Goal: Task Accomplishment & Management: Use online tool/utility

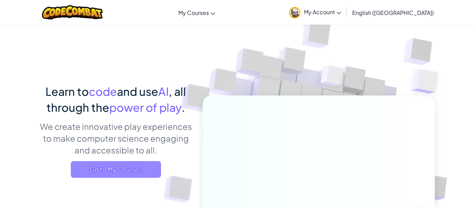
click at [120, 171] on span "Go to My Courses" at bounding box center [116, 169] width 90 height 17
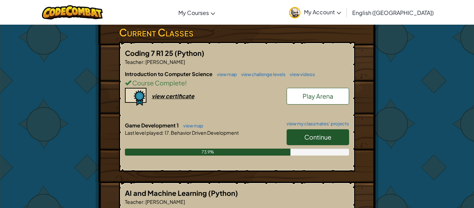
scroll to position [121, 0]
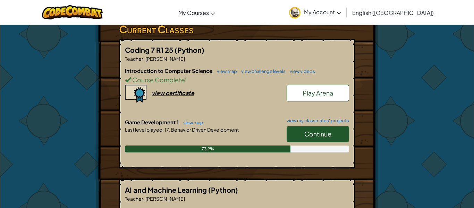
click at [300, 144] on div "Continue" at bounding box center [314, 135] width 69 height 19
click at [290, 129] on link "Continue" at bounding box center [318, 134] width 62 height 16
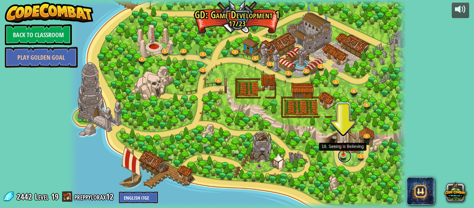
click at [346, 156] on link at bounding box center [345, 156] width 14 height 14
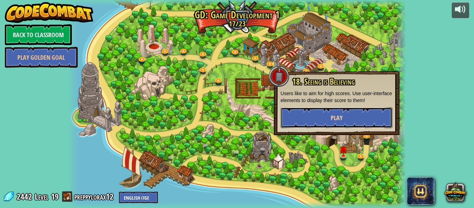
click at [312, 119] on button "Play" at bounding box center [337, 117] width 112 height 21
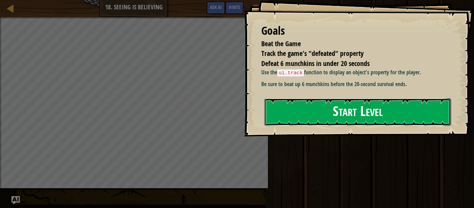
click at [308, 112] on button "Start Level" at bounding box center [358, 111] width 187 height 27
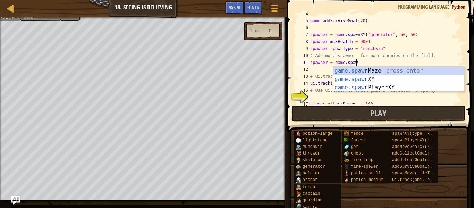
scroll to position [3, 7]
click at [353, 77] on div "game.spawn Maze press enter game.spawn XY press enter game.spawn PlayerXY press…" at bounding box center [398, 88] width 131 height 42
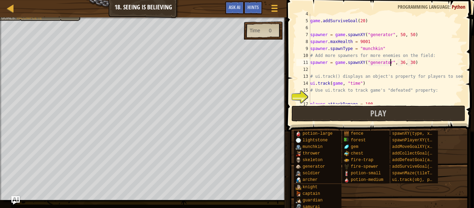
scroll to position [56, 0]
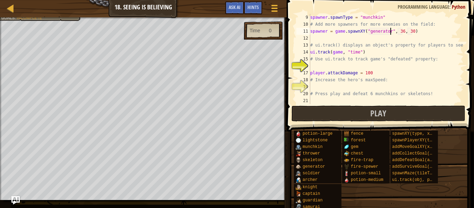
click at [320, 46] on div "spawner . spawnType = "munchkin" # Add more spawners for more enemies on the fi…" at bounding box center [386, 66] width 155 height 104
click at [313, 28] on div "spawner . spawnType = "munchkin" # Add more spawners for more enemies on the fi…" at bounding box center [386, 66] width 155 height 104
type textarea "spawner = game.spawnXY("generator", 36, 30)"
click at [317, 37] on div "spawner . spawnType = "munchkin" # Add more spawners for more enemies on the fi…" at bounding box center [386, 66] width 155 height 104
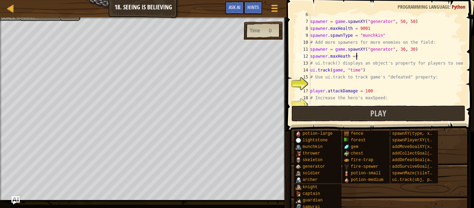
scroll to position [3, 6]
type textarea "spawner.maxHeath = 9001"
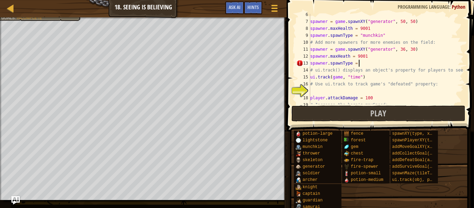
scroll to position [3, 7]
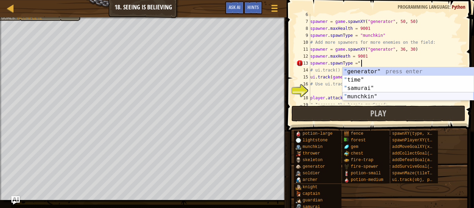
click at [383, 95] on div "" generator" press enter " time" press enter " samurai" press enter " munchkin"…" at bounding box center [408, 92] width 131 height 50
type textarea "spawner.spawnType = "munchkin""
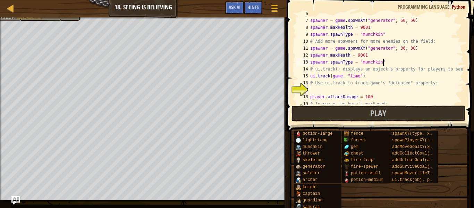
scroll to position [39, 0]
click at [315, 89] on div "spawner = game . spawnXY ( "generator" , 50 , 50 ) spawner . maxHealth = 9001 s…" at bounding box center [386, 62] width 155 height 104
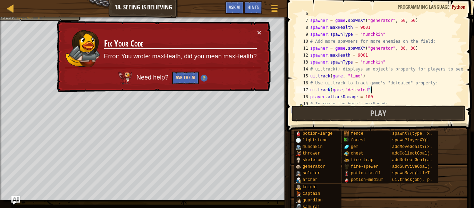
type textarea "ui.track(game,"defeated")"
click at [182, 80] on button "Ask the AI" at bounding box center [185, 78] width 27 height 13
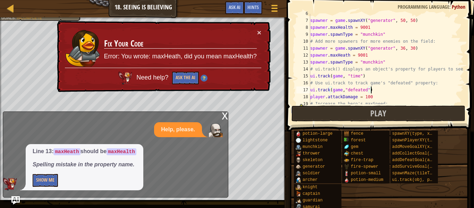
click at [36, 188] on div "Line 13: maxHeath should be maxHealth Spelling mistake in the property name. Sh…" at bounding box center [85, 167] width 118 height 46
click at [37, 184] on button "Show Me" at bounding box center [45, 180] width 25 height 13
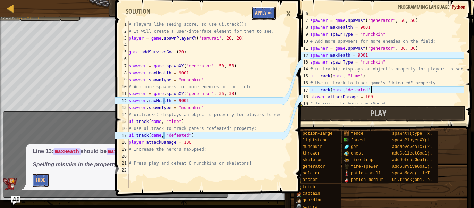
click at [267, 16] on button "Apply =>" at bounding box center [264, 13] width 24 height 13
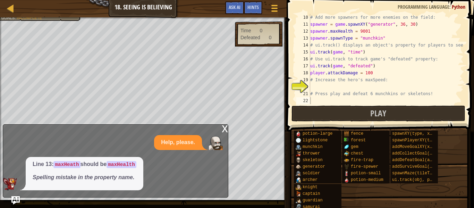
scroll to position [62, 0]
click at [326, 89] on div "# Add more spawners for more enemies on the field: spawner = game . spawnXY ( "…" at bounding box center [386, 66] width 155 height 104
click at [327, 92] on div "# Add more spawners for more enemies on the field: spawner = game . spawnXY ( "…" at bounding box center [386, 66] width 155 height 104
type textarea "# Press play and defeat 6 munchkins or skeletons!"
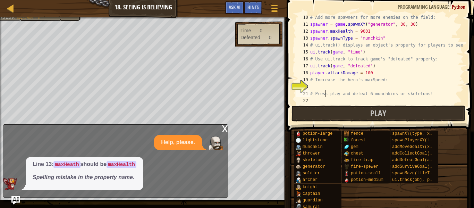
click at [325, 92] on div "# Add more spawners for more enemies on the field: spawner = game . spawnXY ( "…" at bounding box center [386, 66] width 155 height 104
click at [324, 89] on div "# Add more spawners for more enemies on the field: spawner = game . spawnXY ( "…" at bounding box center [386, 66] width 155 height 104
click at [372, 72] on div "# Add more spawners for more enemies on the field: spawner = game . spawnXY ( "…" at bounding box center [386, 66] width 155 height 104
click at [324, 91] on div "# Add more spawners for more enemies on the field: spawner = game . spawnXY ( "…" at bounding box center [386, 66] width 155 height 104
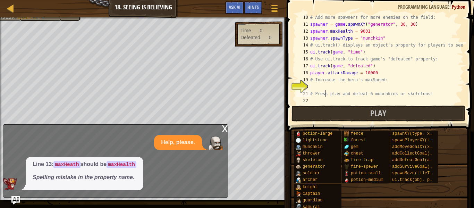
type textarea "# Press play and defeat 6 munchkins or skeletons!"
click at [322, 86] on div "# Add more spawners for more enemies on the field: spawner = game . spawnXY ( "…" at bounding box center [386, 66] width 155 height 104
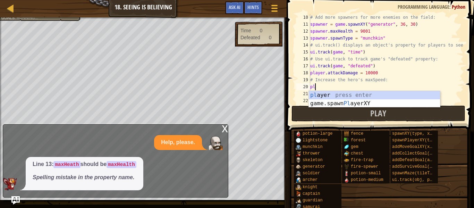
scroll to position [3, 0]
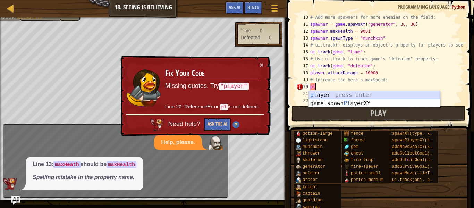
click at [333, 95] on div "[PERSON_NAME] press enter game.spawn Pl ayerXY press enter" at bounding box center [374, 107] width 131 height 33
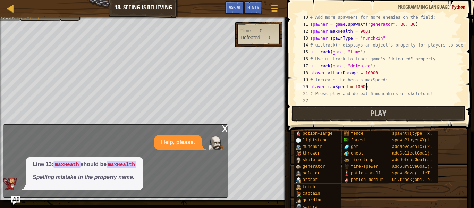
scroll to position [3, 8]
type textarea "player.maxSpeed = 100000"
click at [227, 129] on div "x" at bounding box center [225, 128] width 6 height 7
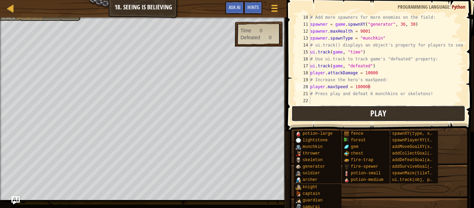
click at [315, 119] on button "Play" at bounding box center [379, 114] width 174 height 16
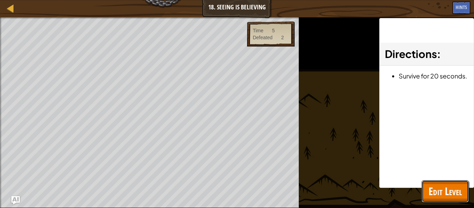
click at [436, 191] on span "Edit Level" at bounding box center [445, 191] width 33 height 14
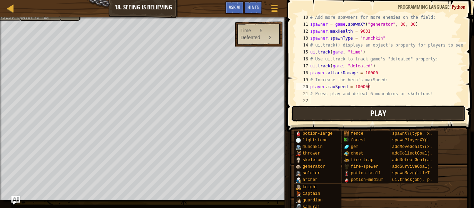
click at [349, 107] on button "Play" at bounding box center [379, 114] width 174 height 16
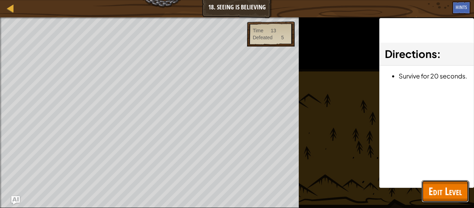
click at [456, 186] on span "Edit Level" at bounding box center [445, 191] width 33 height 14
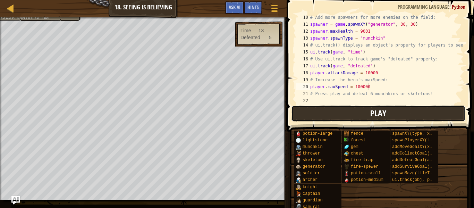
click at [368, 117] on button "Play" at bounding box center [379, 114] width 174 height 16
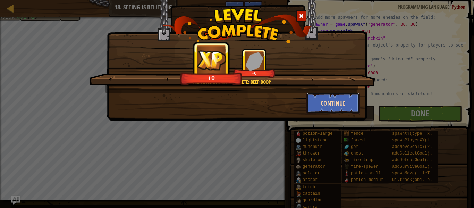
click at [337, 97] on button "Continue" at bounding box center [334, 103] width 54 height 21
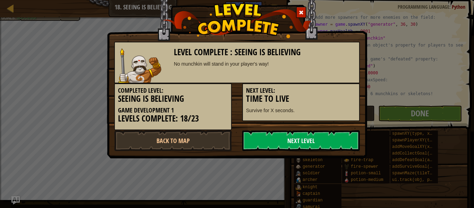
click at [284, 145] on link "Next Level" at bounding box center [301, 140] width 118 height 21
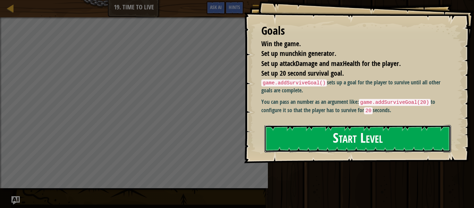
click at [293, 150] on button "Start Level" at bounding box center [358, 138] width 187 height 27
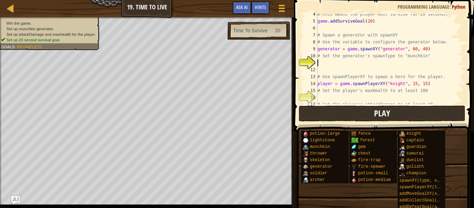
scroll to position [24, 0]
